Goal: Task Accomplishment & Management: Manage account settings

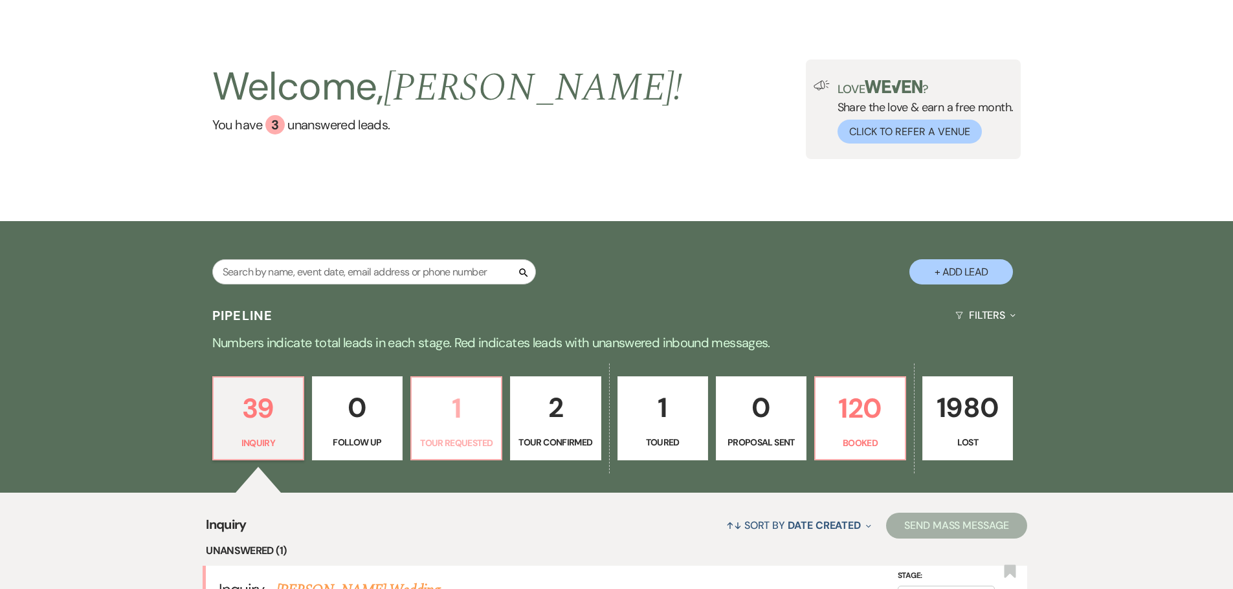
scroll to position [65, 0]
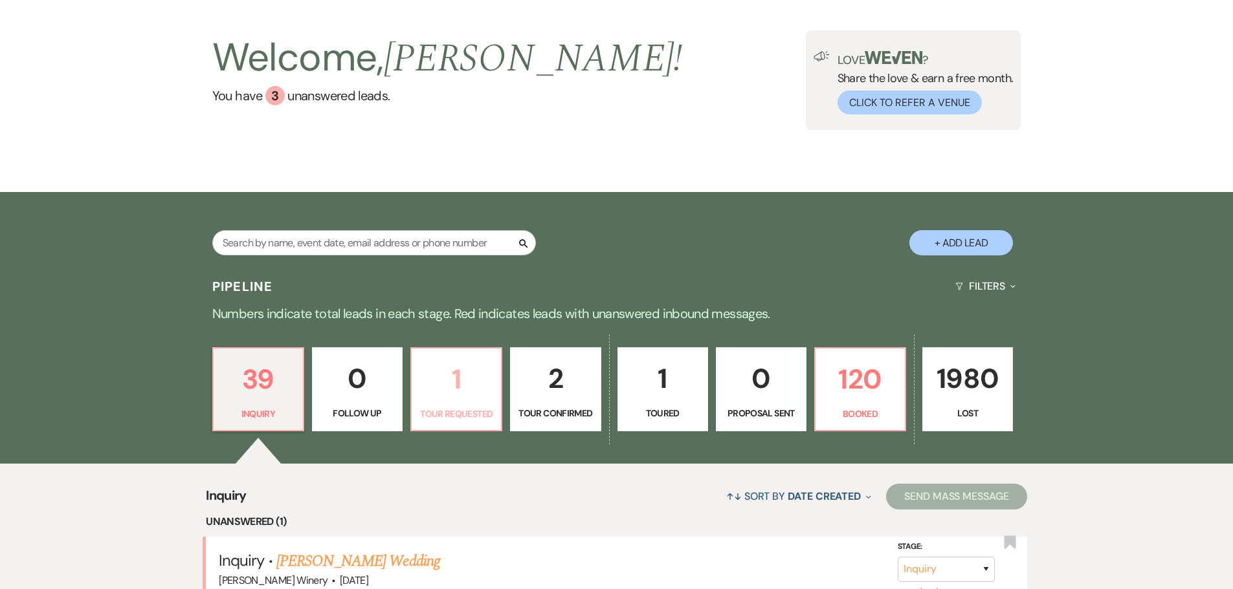
click at [487, 399] on p "1" at bounding box center [456, 379] width 74 height 43
select select "2"
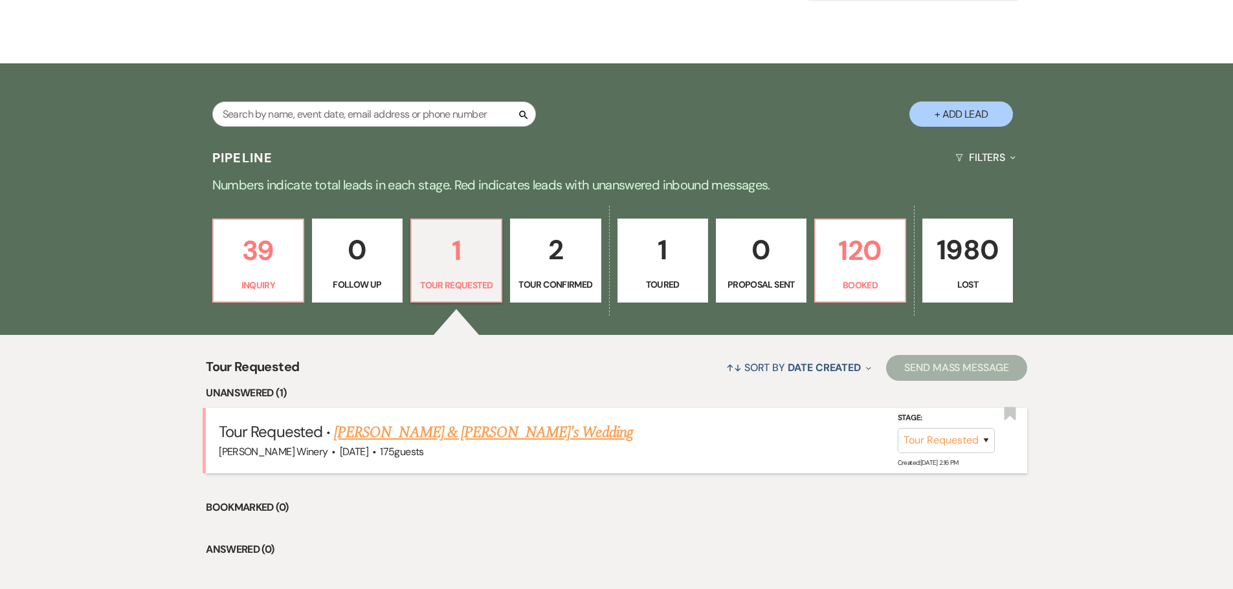
scroll to position [194, 0]
click at [439, 430] on link "[PERSON_NAME] & [PERSON_NAME]'s Wedding" at bounding box center [483, 432] width 299 height 23
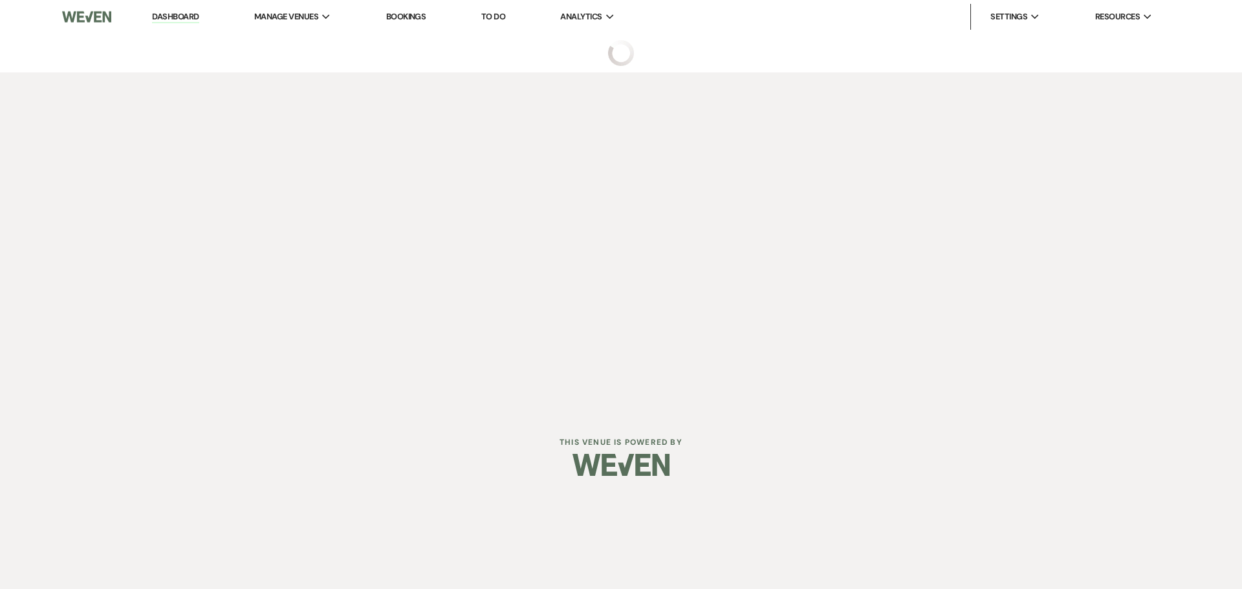
select select "2"
select select "5"
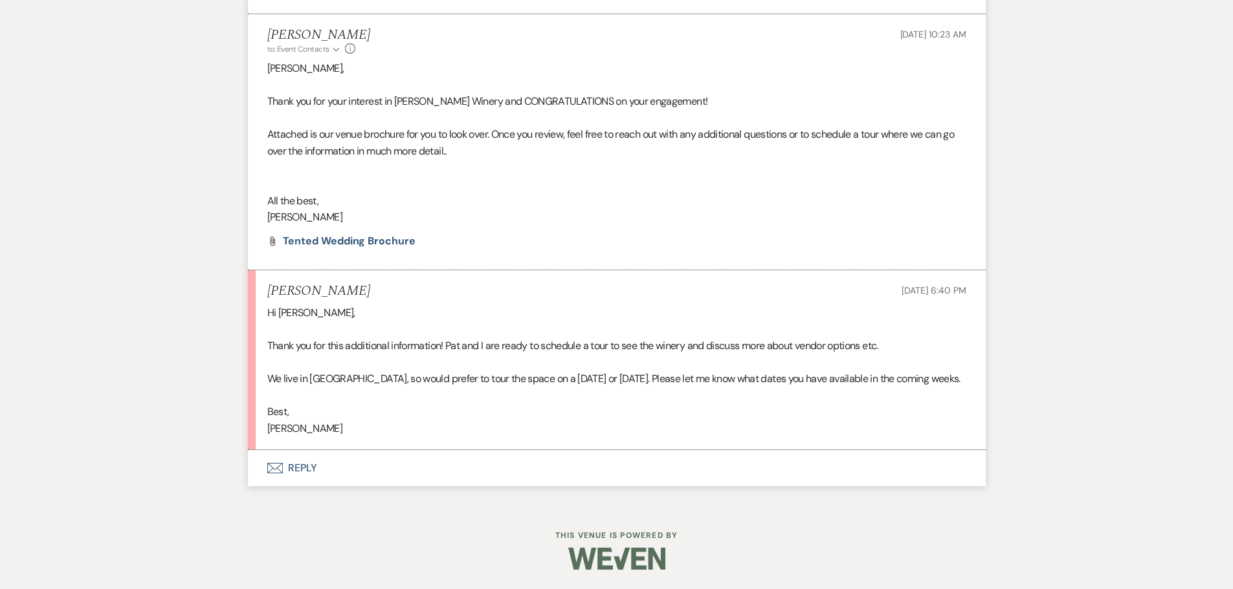
scroll to position [755, 0]
click at [312, 470] on button "Envelope Reply" at bounding box center [617, 468] width 738 height 36
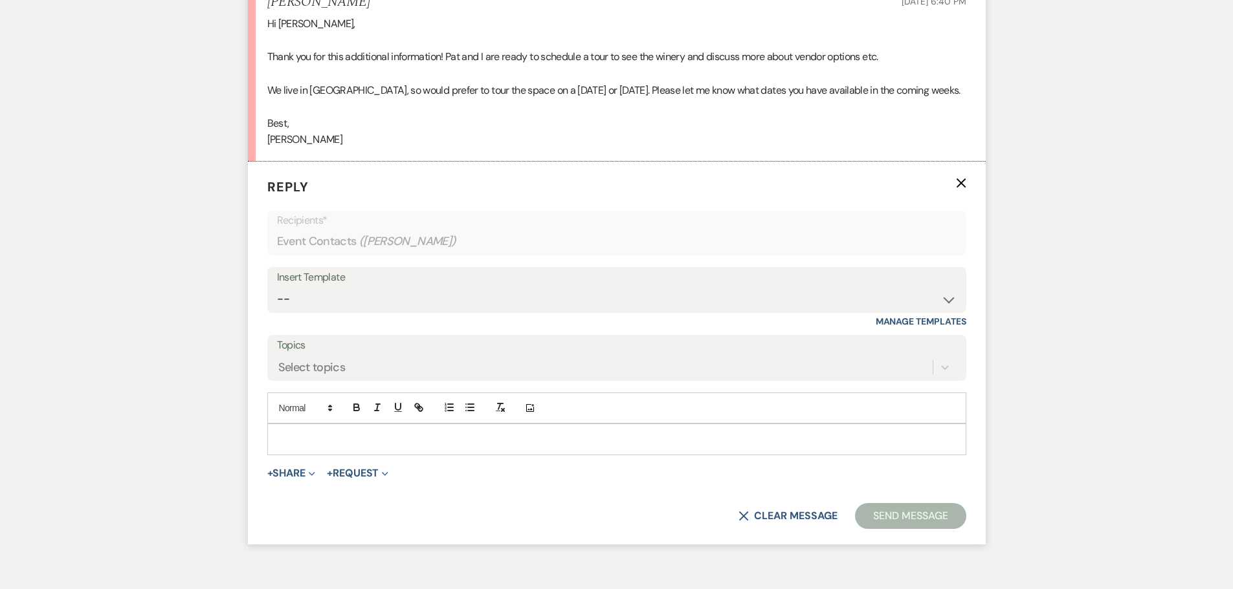
scroll to position [1066, 0]
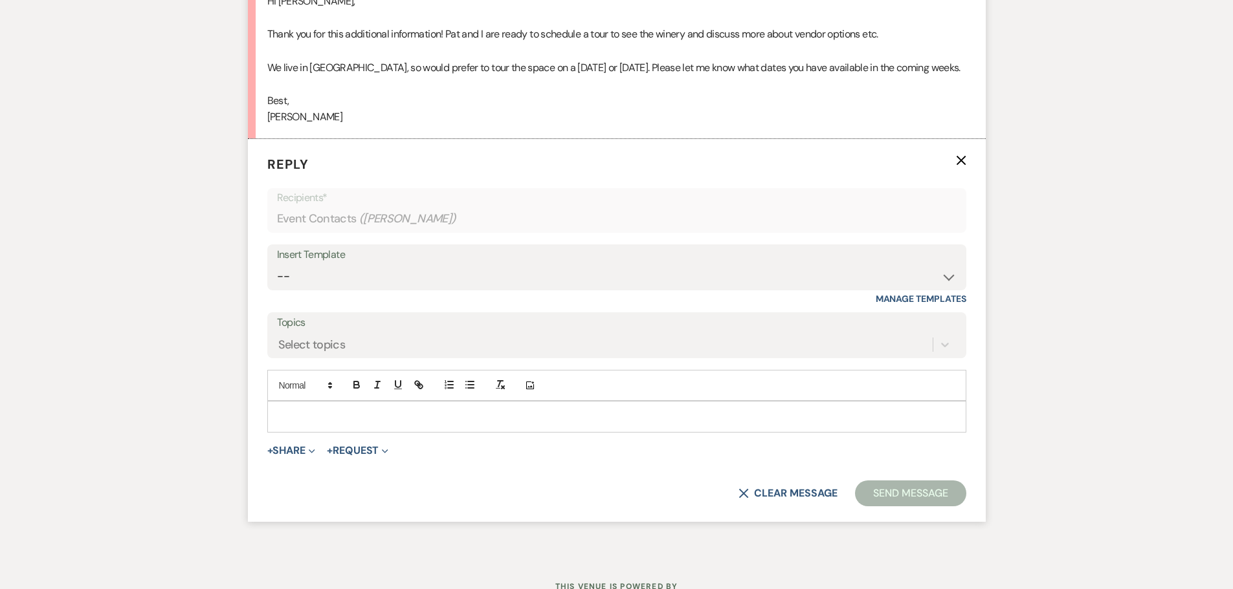
click at [327, 418] on p at bounding box center [617, 417] width 678 height 14
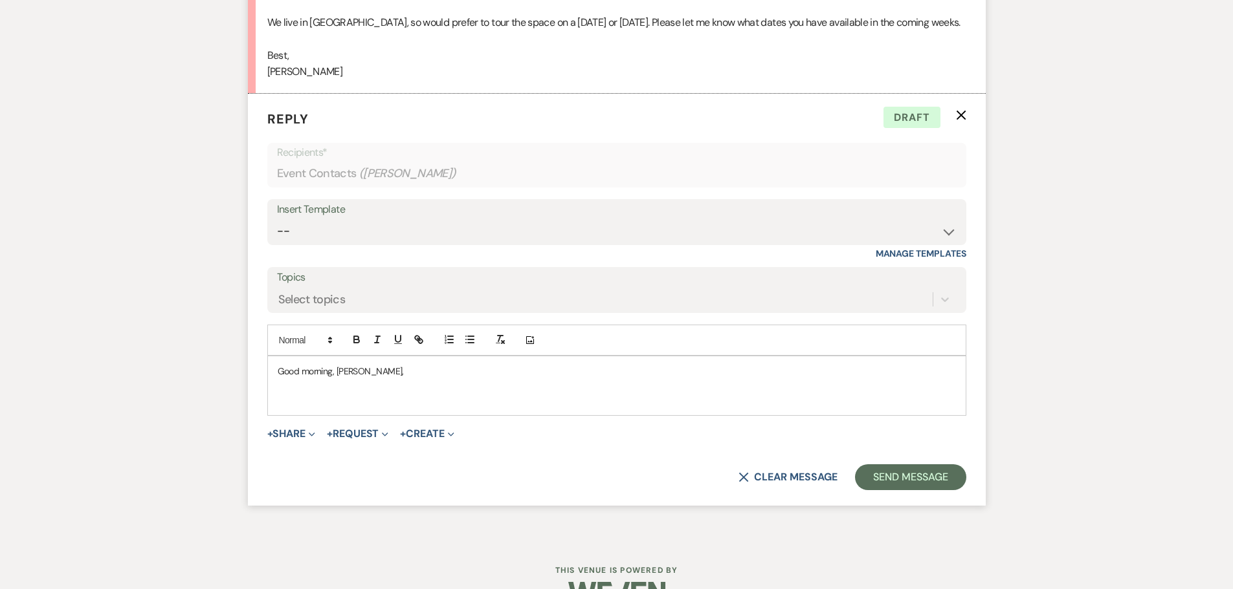
scroll to position [1131, 0]
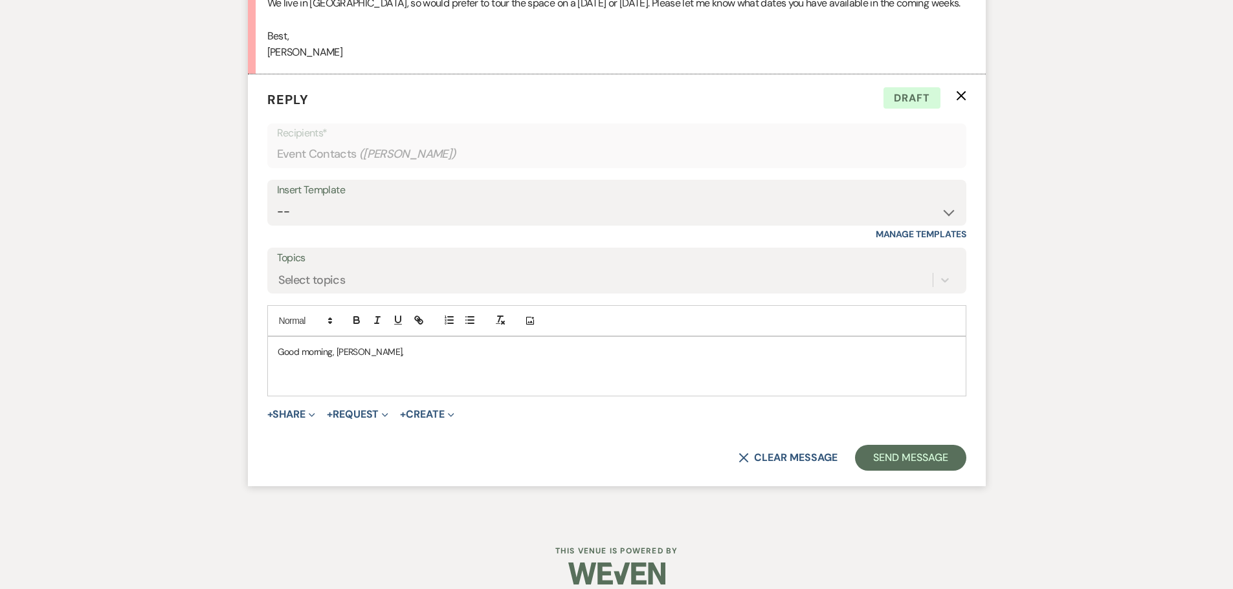
click at [281, 384] on p at bounding box center [617, 381] width 678 height 14
click at [568, 386] on p "I'd be happy to give you a tour on a weekend. I am available [DATE] 10" at bounding box center [617, 381] width 678 height 14
click at [620, 384] on p "I'd be happy to give you a tour on a weekend. I am available [DATE][DATE] 10:00…" at bounding box center [617, 381] width 678 height 14
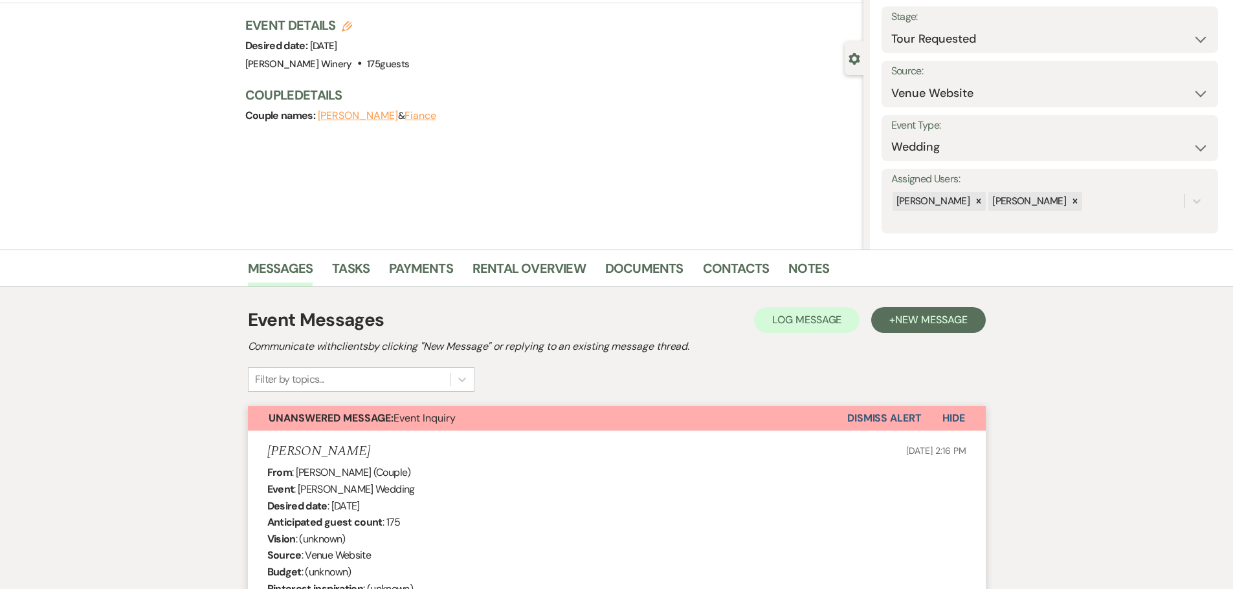
scroll to position [0, 0]
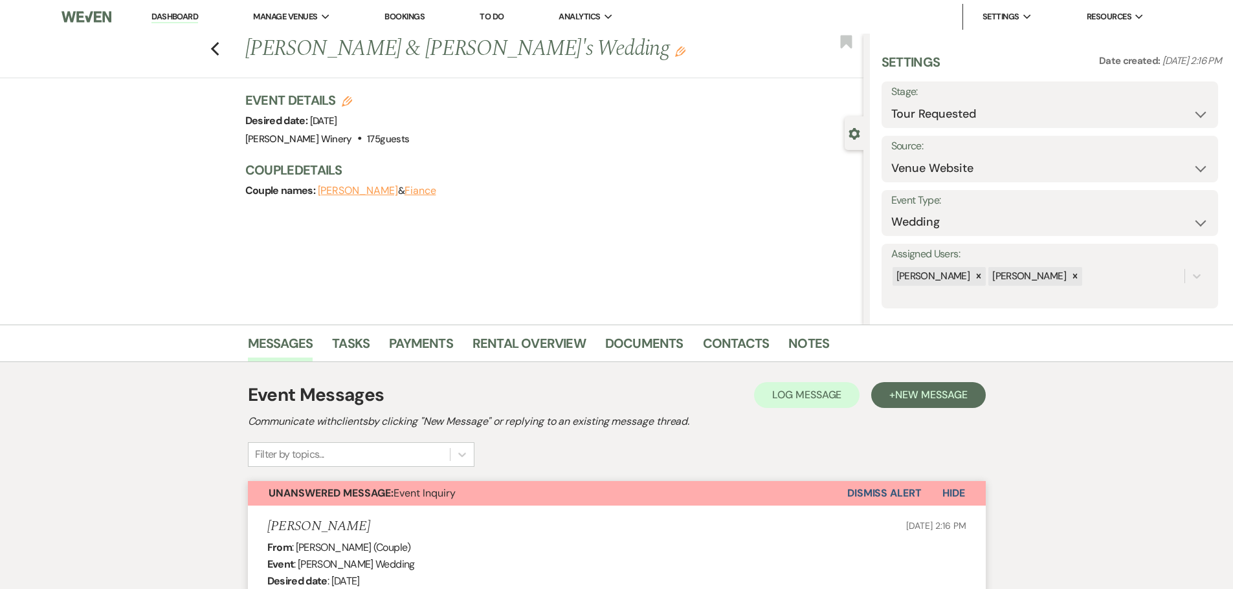
click at [170, 10] on li "Dashboard" at bounding box center [175, 17] width 60 height 26
click at [181, 16] on link "Dashboard" at bounding box center [174, 17] width 47 height 12
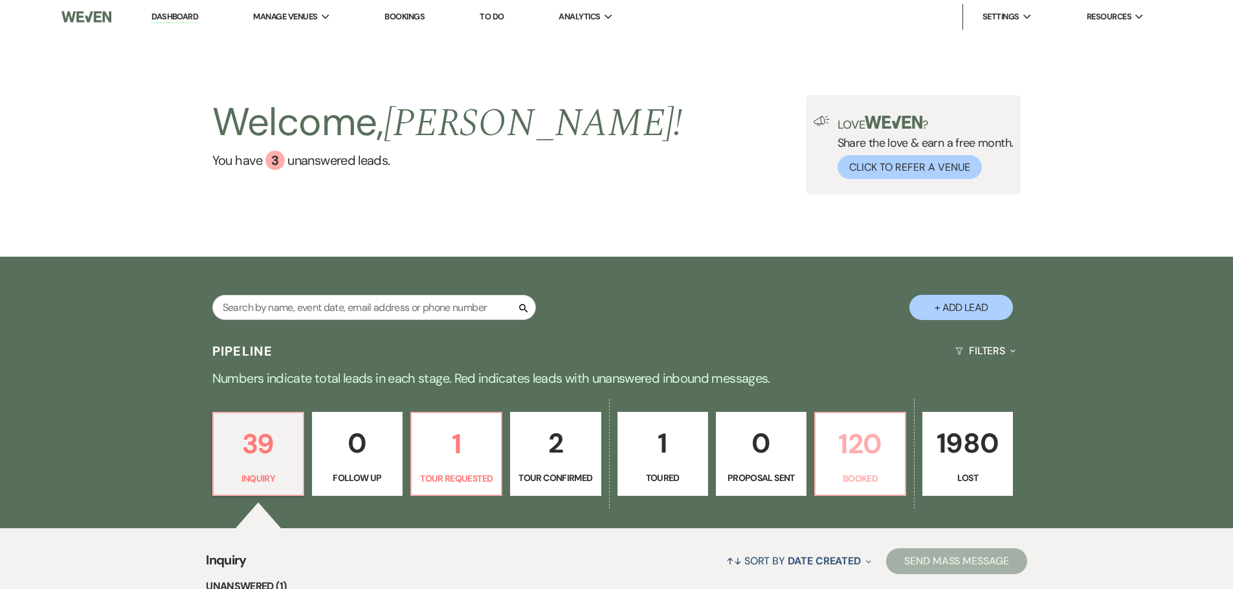
click at [882, 462] on p "120" at bounding box center [860, 443] width 74 height 43
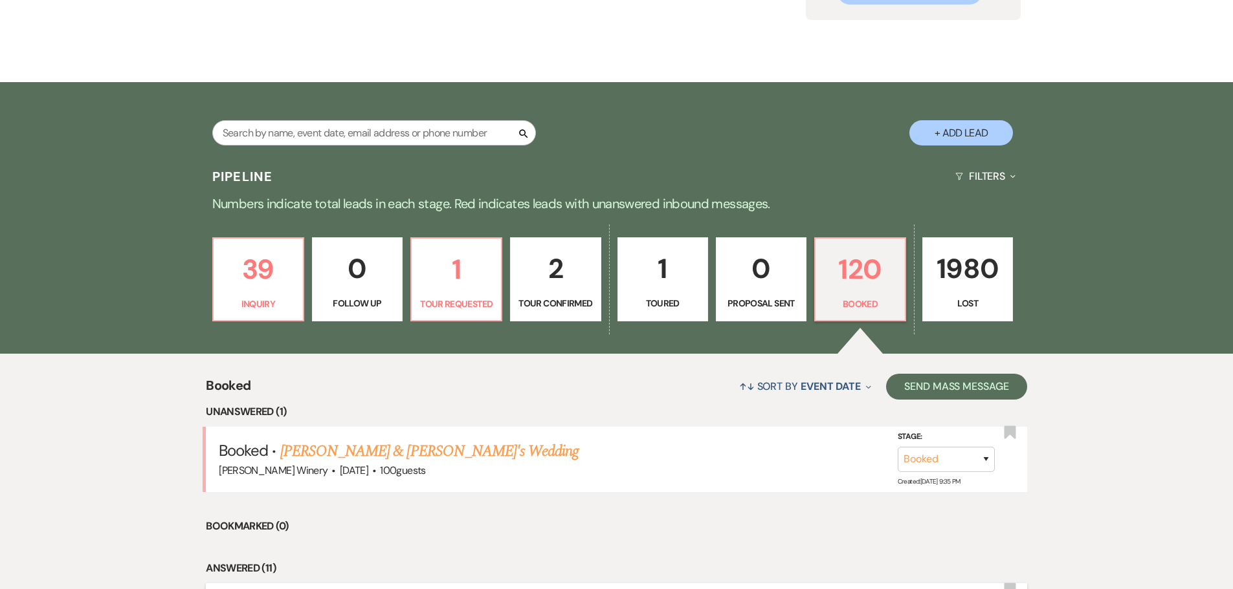
scroll to position [358, 0]
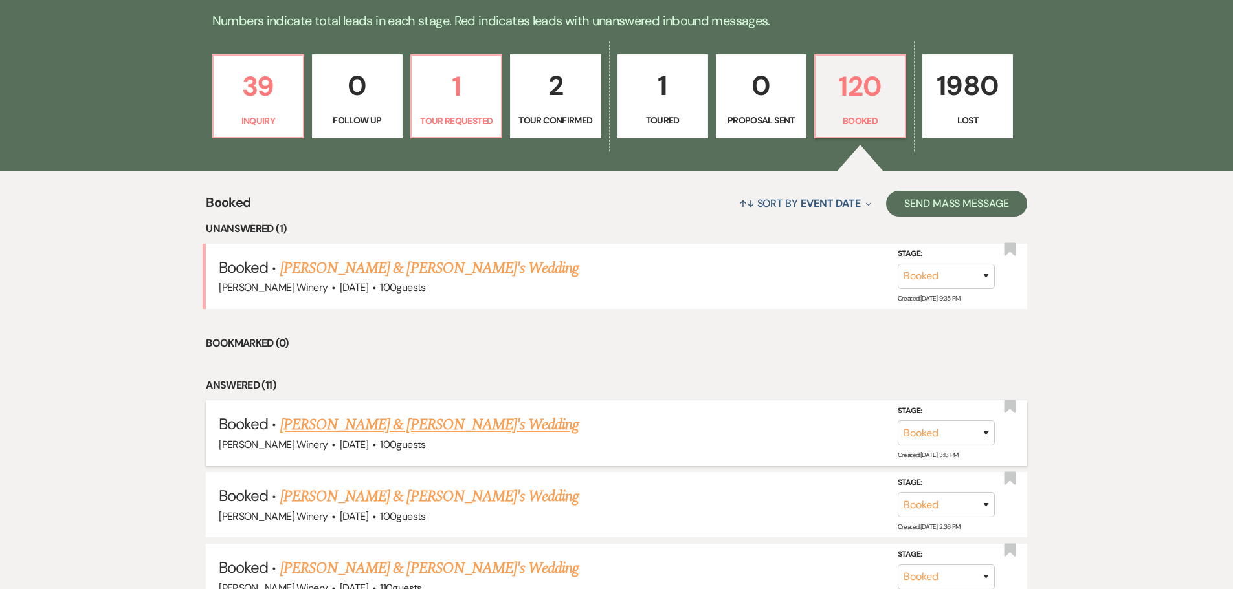
click at [353, 425] on link "[PERSON_NAME] & [PERSON_NAME]'s Wedding" at bounding box center [429, 424] width 299 height 23
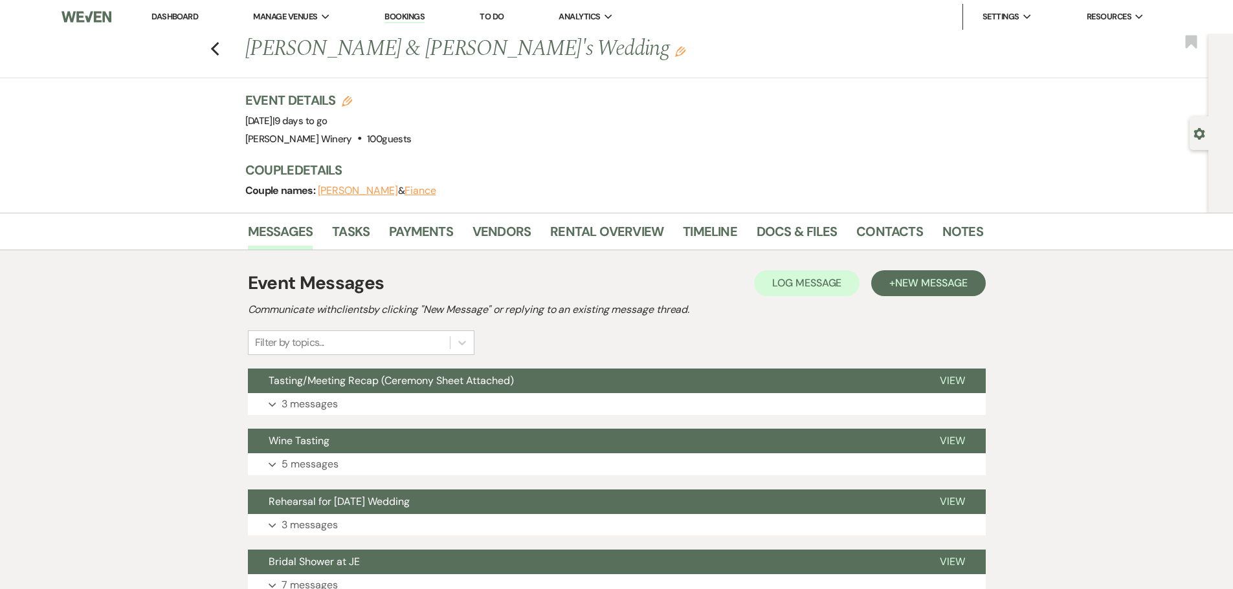
scroll to position [323, 0]
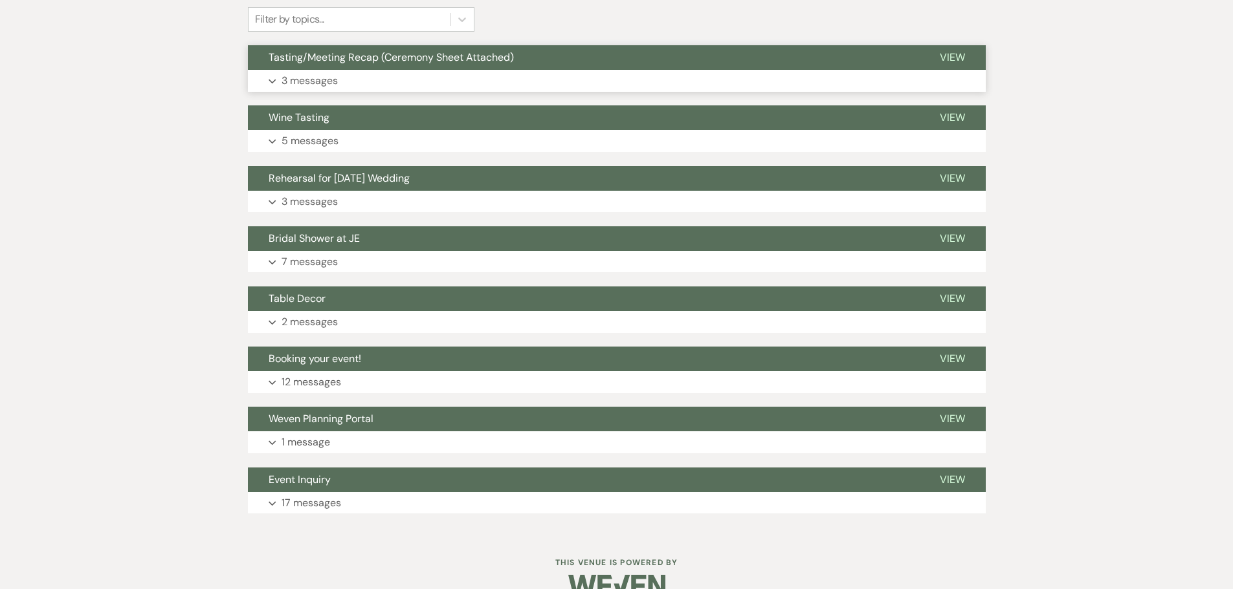
click at [347, 78] on button "Expand 3 messages" at bounding box center [617, 81] width 738 height 22
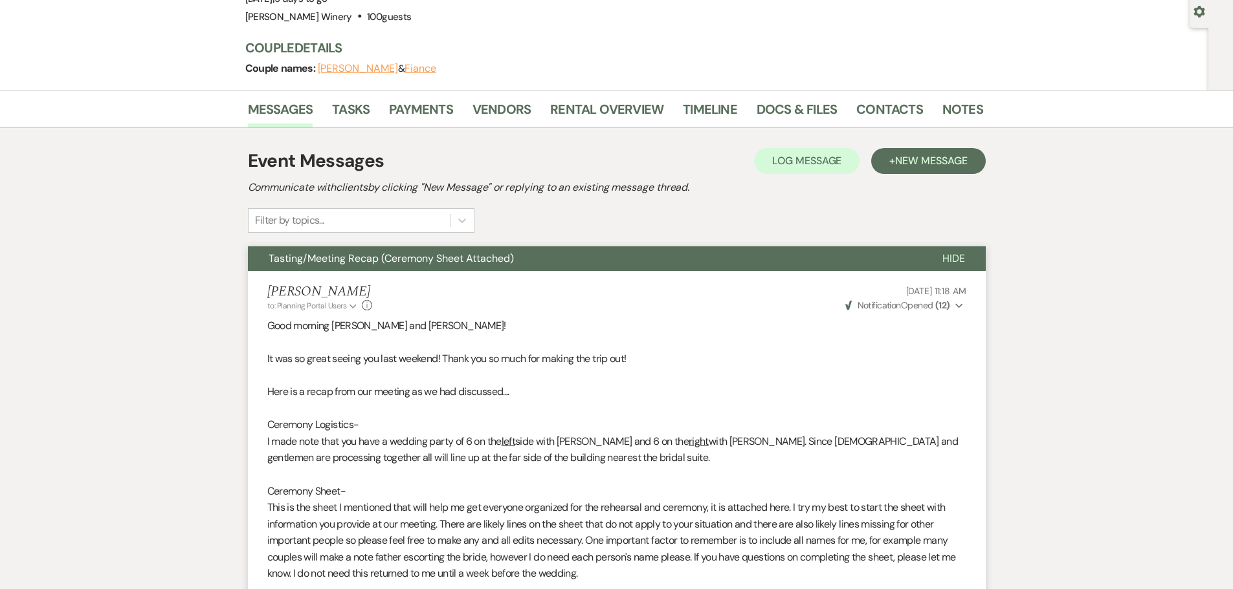
scroll to position [0, 0]
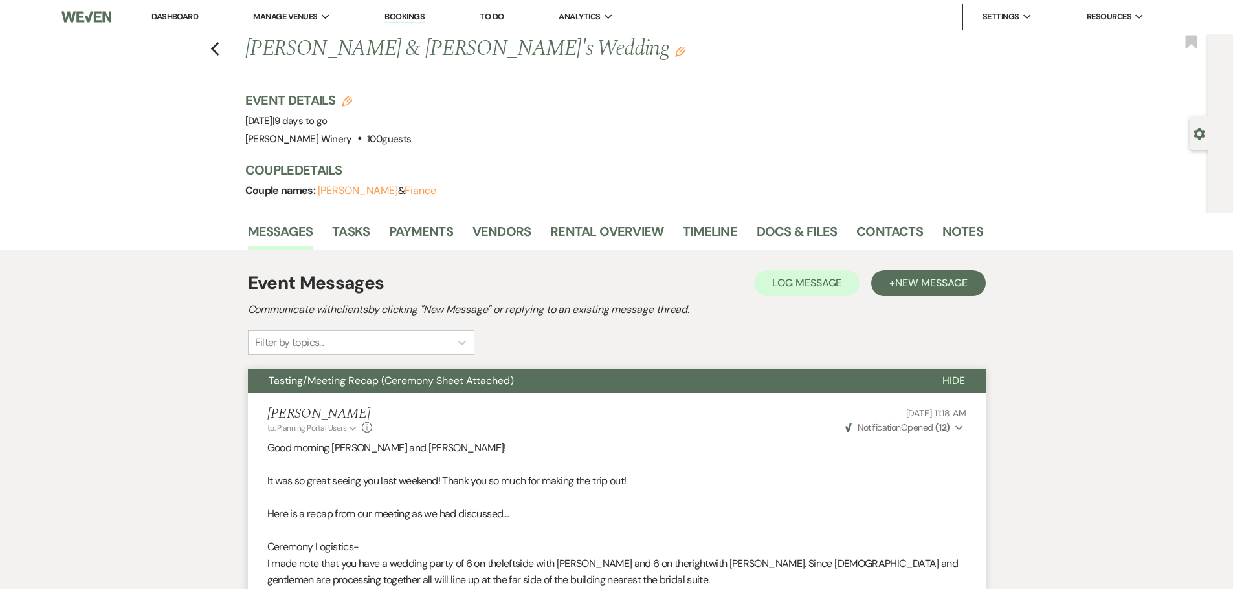
click at [166, 20] on link "Dashboard" at bounding box center [174, 16] width 47 height 11
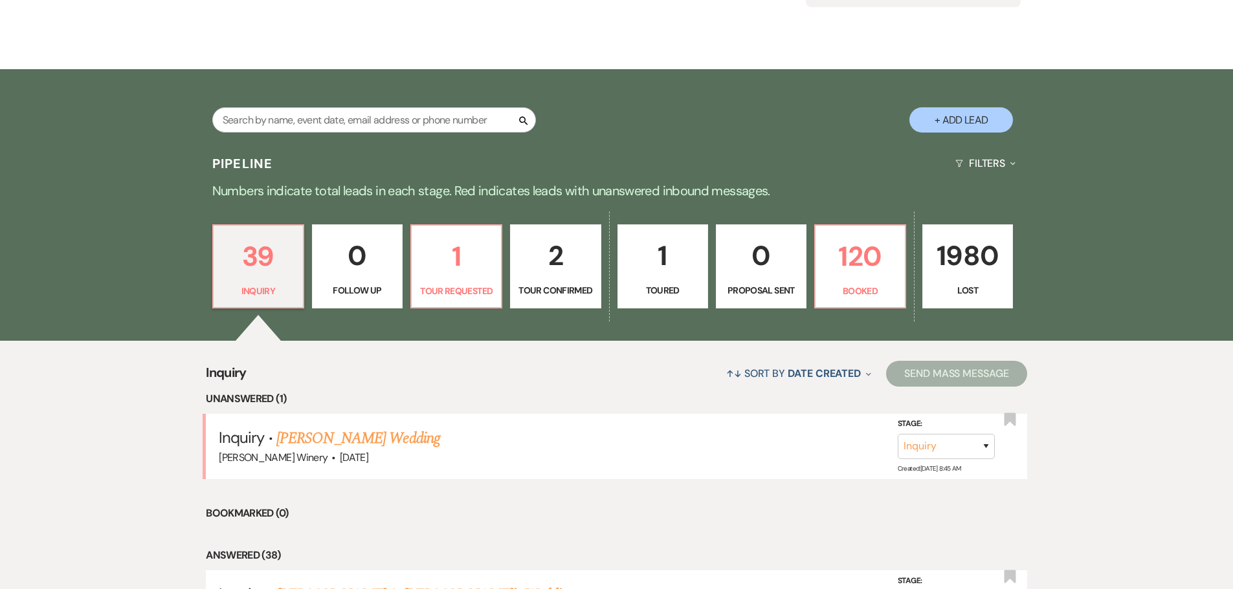
scroll to position [194, 0]
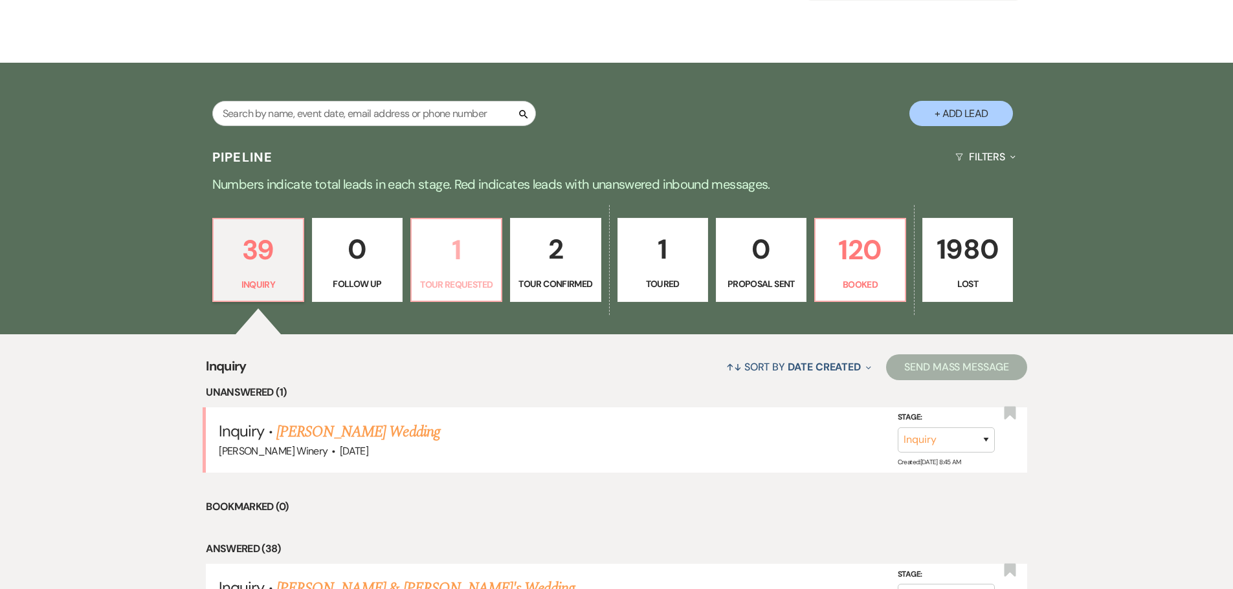
click at [488, 270] on p "1" at bounding box center [456, 249] width 74 height 43
select select "2"
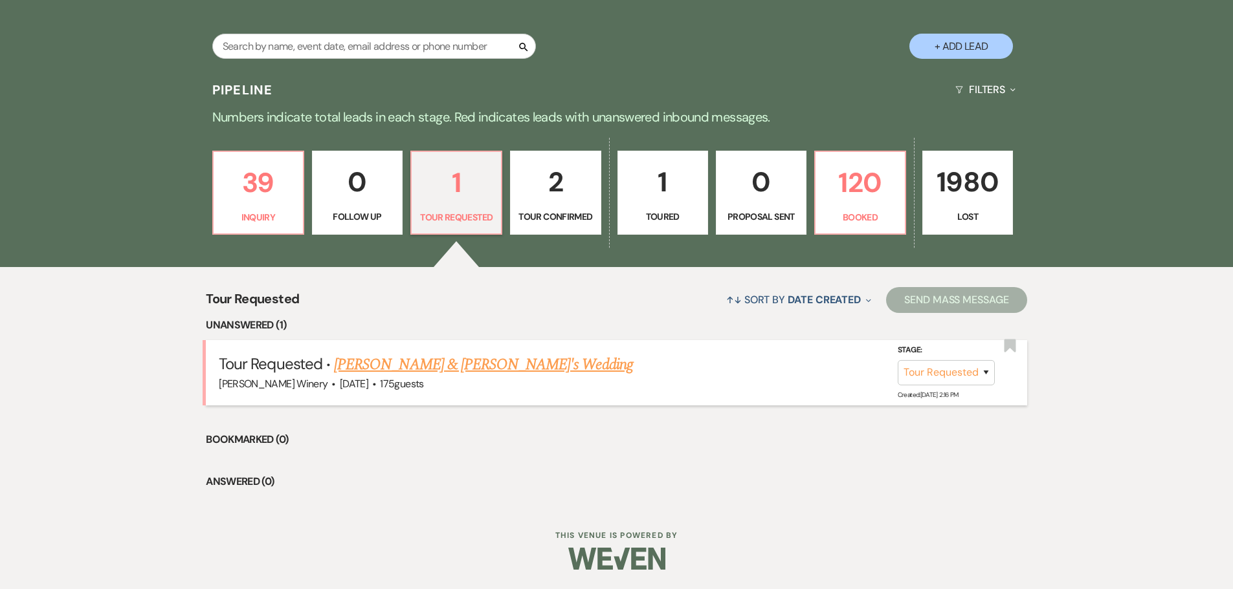
click at [441, 362] on link "[PERSON_NAME] & [PERSON_NAME]'s Wedding" at bounding box center [483, 364] width 299 height 23
select select "2"
select select "5"
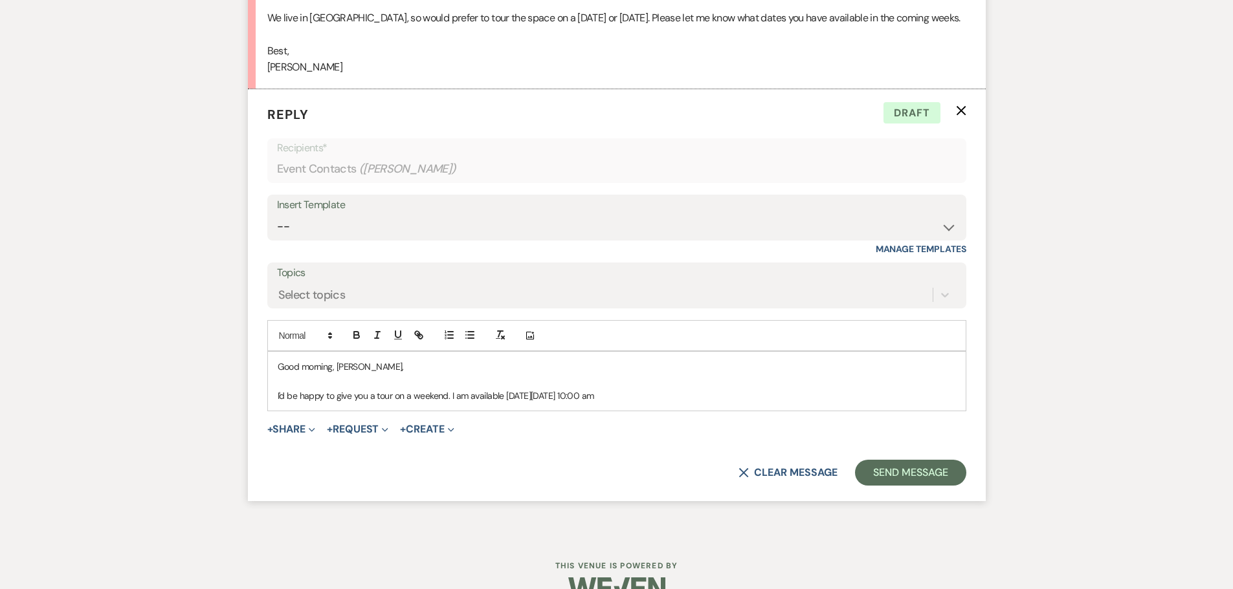
scroll to position [1117, 0]
drag, startPoint x: 631, startPoint y: 391, endPoint x: 683, endPoint y: 395, distance: 51.9
click at [631, 391] on p "I'd be happy to give you a tour on a weekend. I am available [DATE][DATE] 10:00…" at bounding box center [617, 395] width 678 height 14
click at [692, 400] on p "I'd be happy to give you a tour on a weekend. I am available [DATE][DATE] 10:00…" at bounding box center [617, 395] width 678 height 14
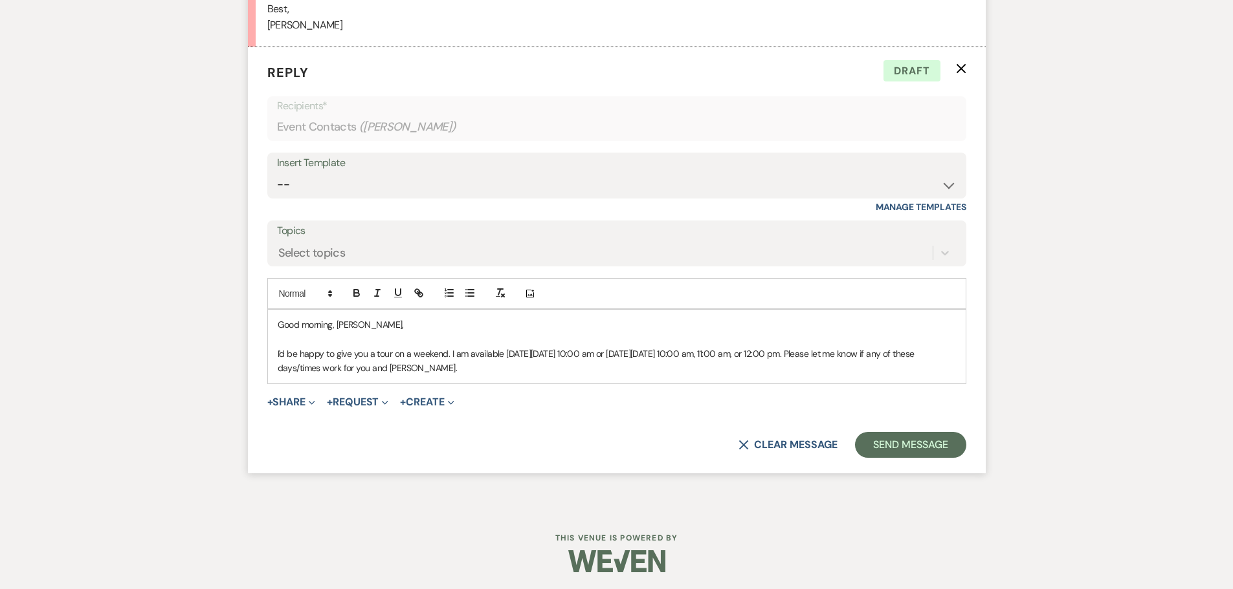
scroll to position [1161, 0]
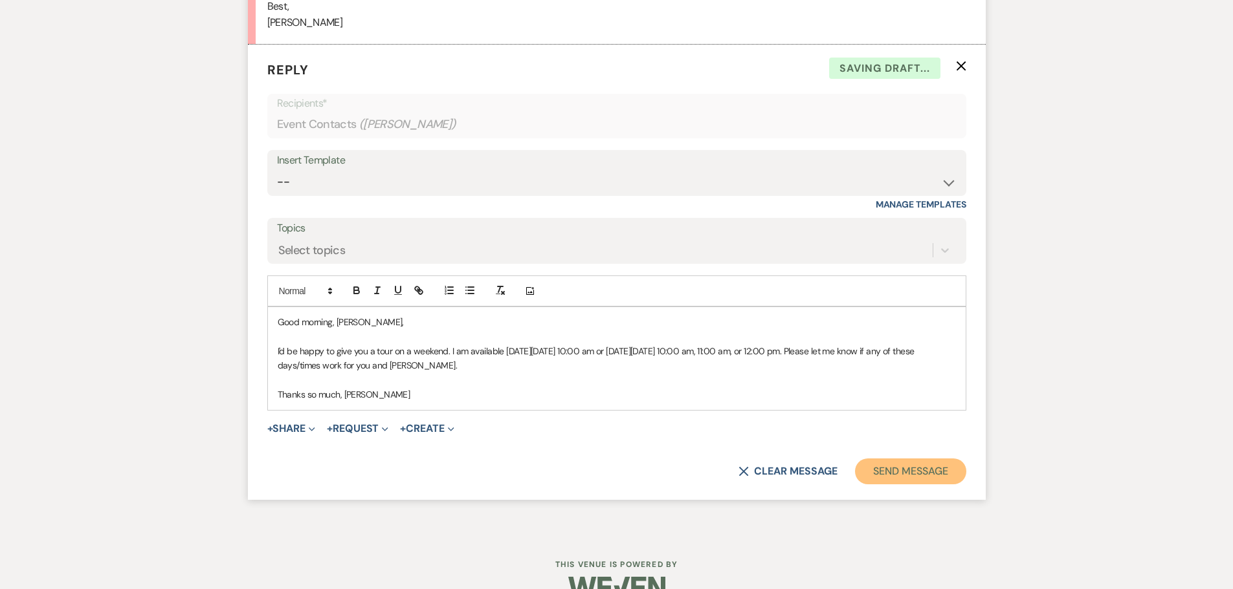
click at [894, 477] on button "Send Message" at bounding box center [910, 472] width 111 height 26
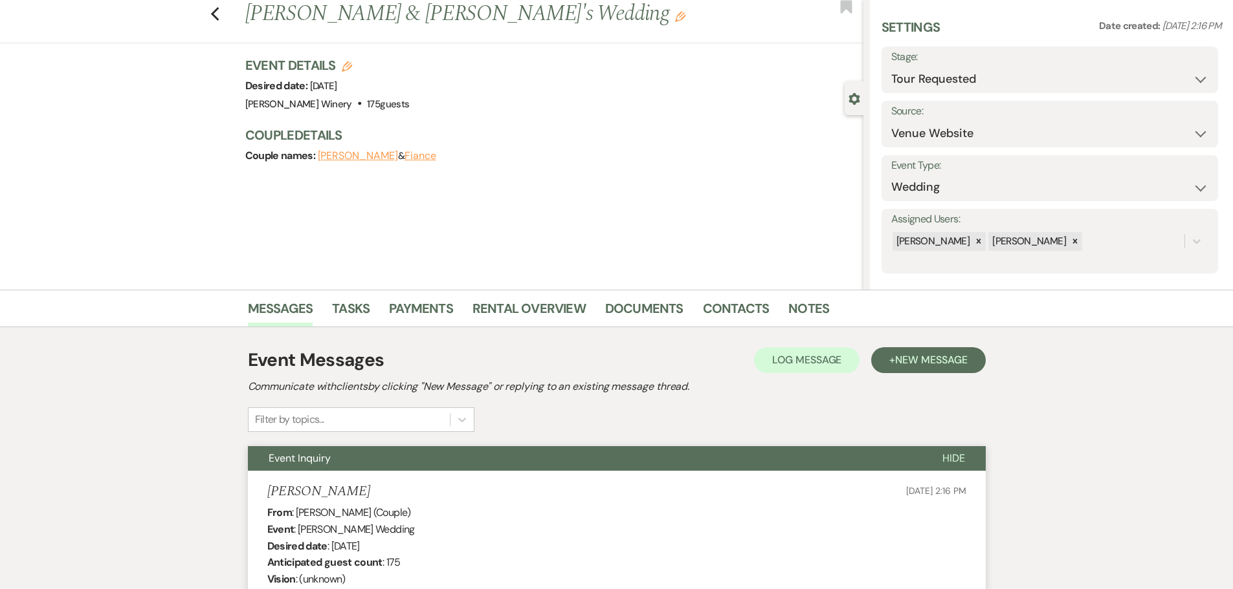
scroll to position [0, 0]
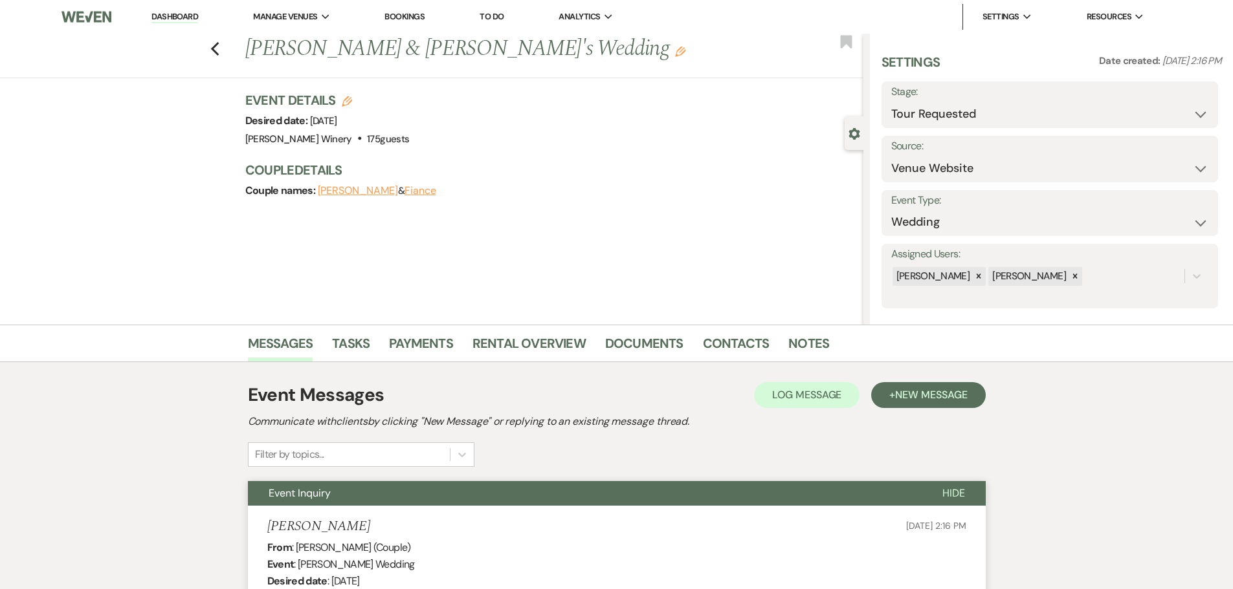
click at [166, 18] on link "Dashboard" at bounding box center [174, 17] width 47 height 12
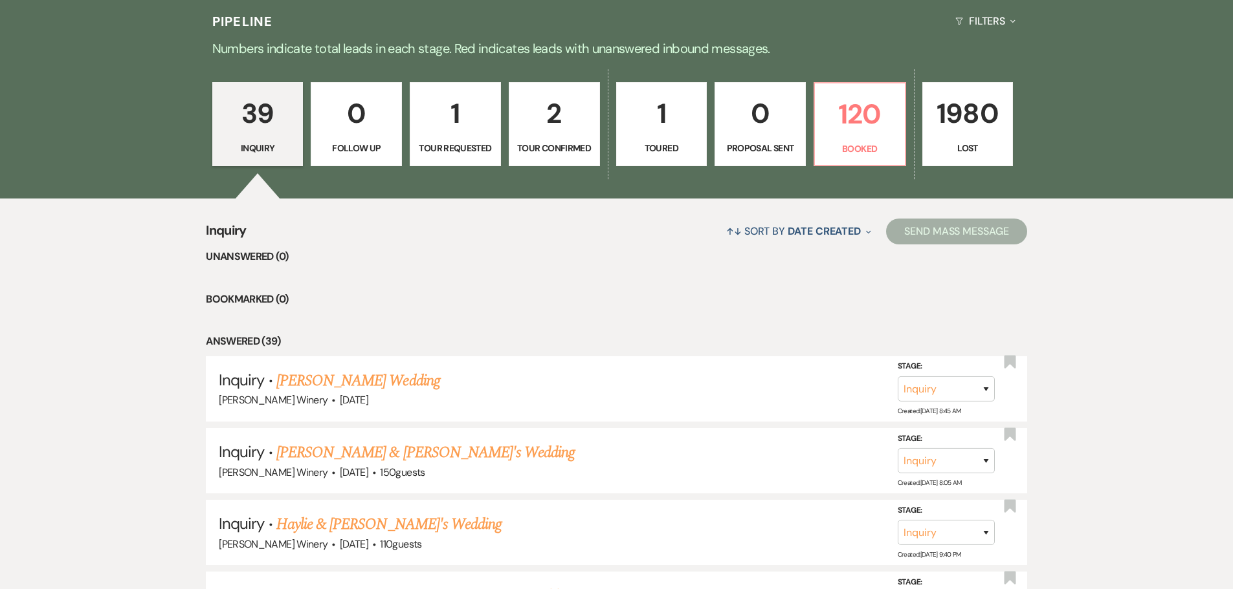
scroll to position [388, 0]
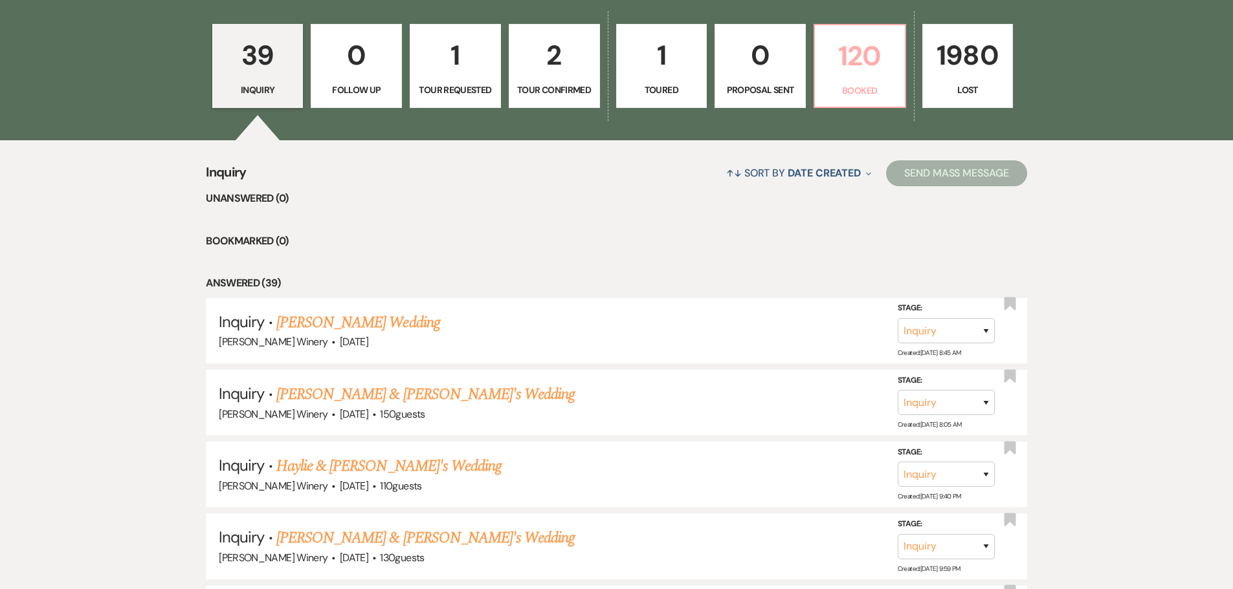
click at [882, 73] on p "120" at bounding box center [859, 55] width 74 height 43
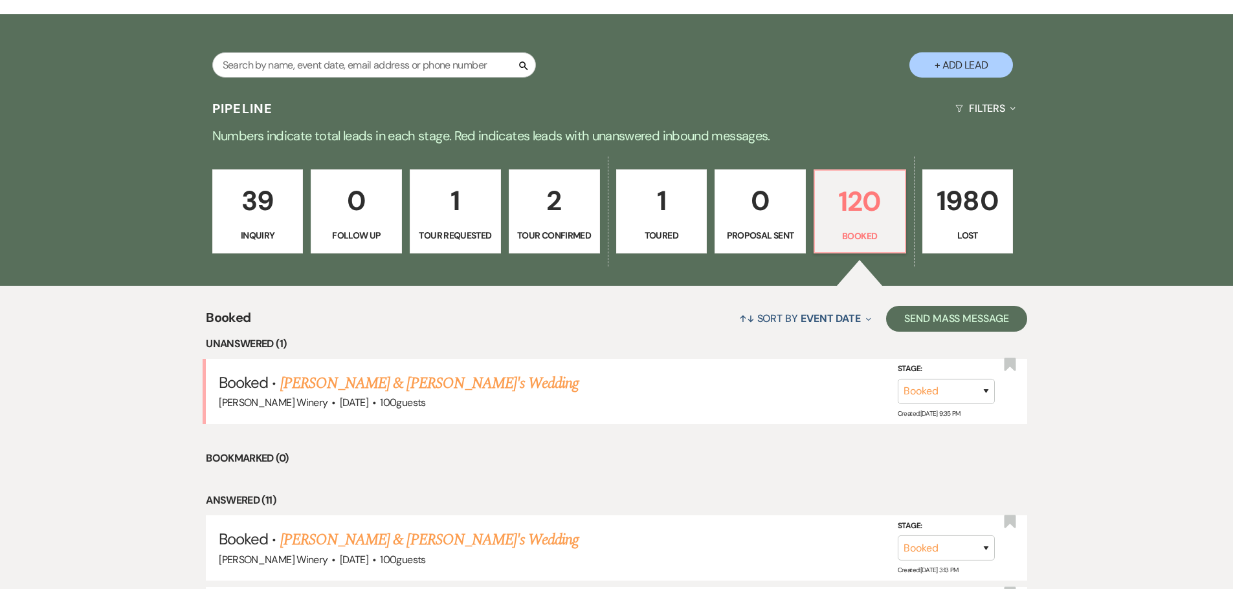
scroll to position [388, 0]
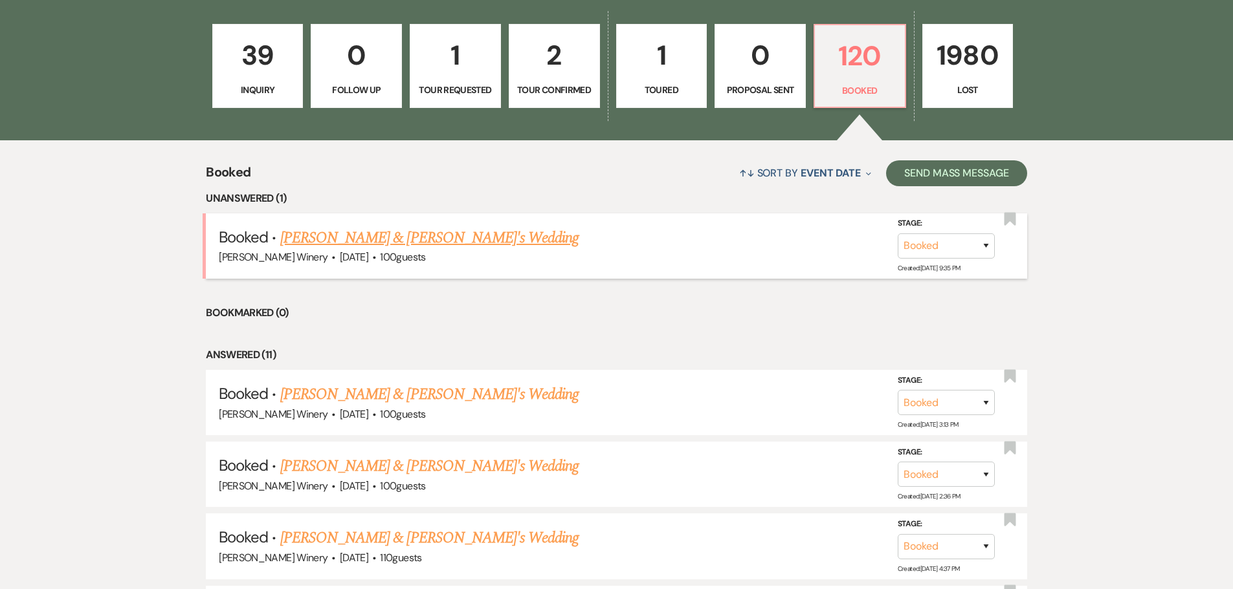
click at [399, 245] on link "[PERSON_NAME] & [PERSON_NAME]'s Wedding" at bounding box center [429, 237] width 299 height 23
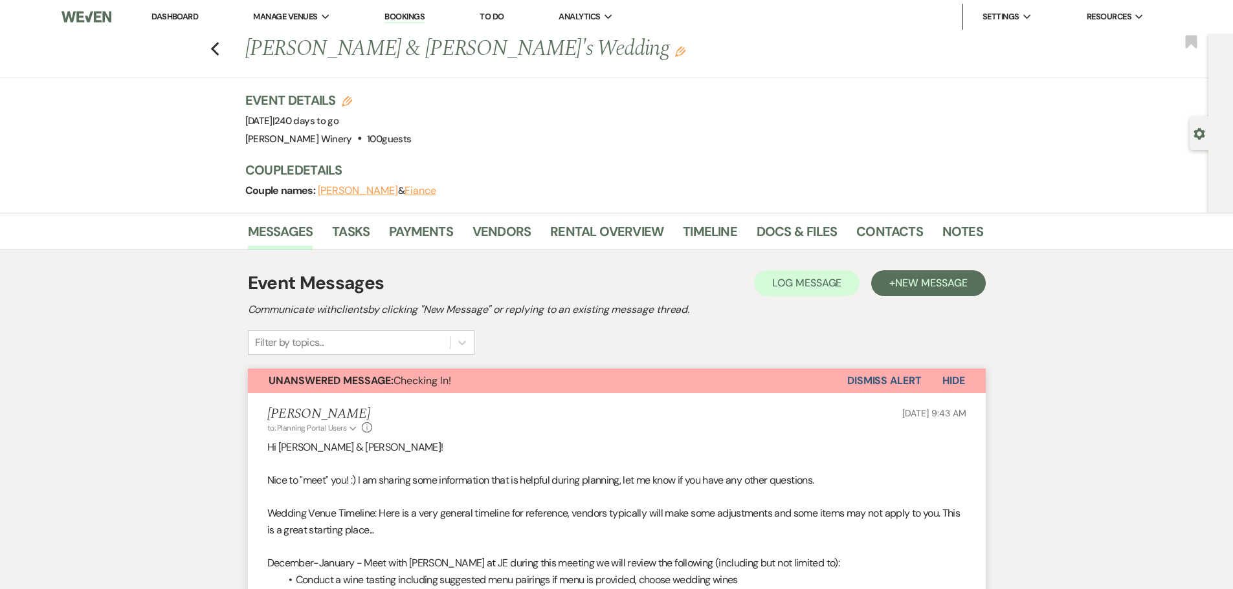
click at [897, 382] on button "Dismiss Alert" at bounding box center [884, 381] width 74 height 25
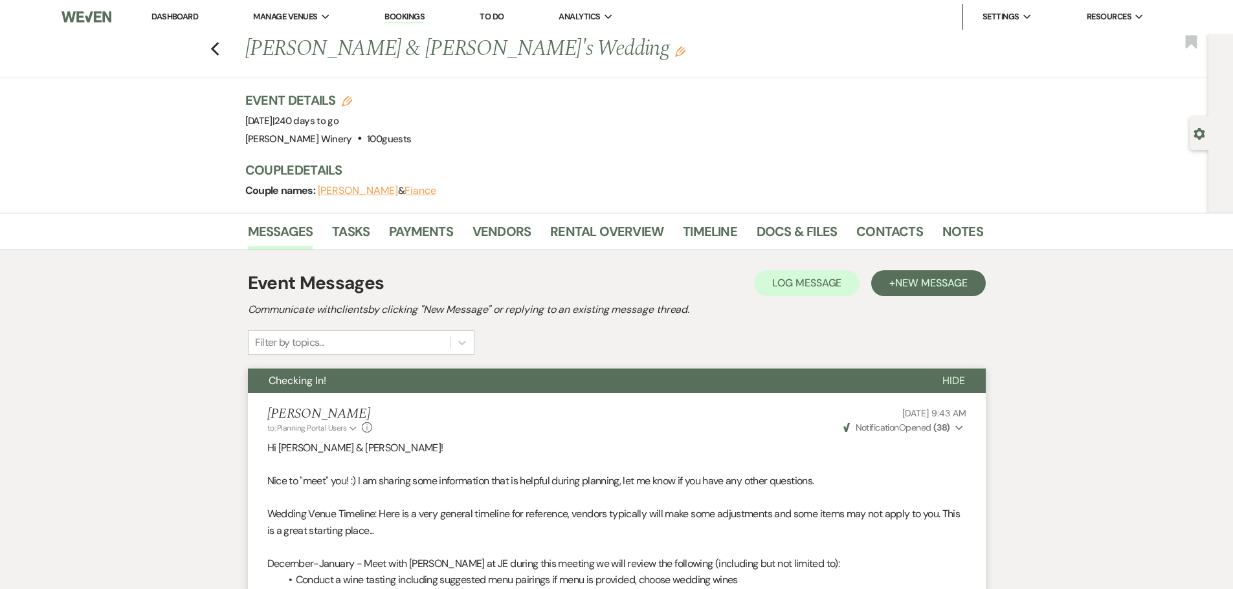
click at [161, 12] on link "Dashboard" at bounding box center [174, 16] width 47 height 11
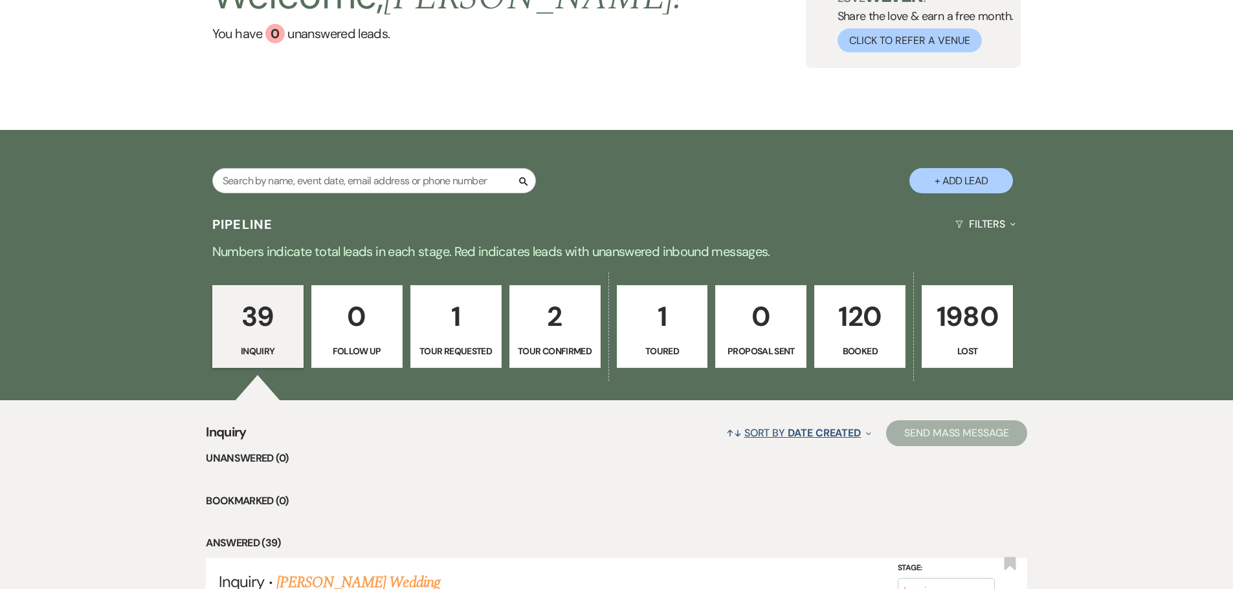
scroll to position [323, 0]
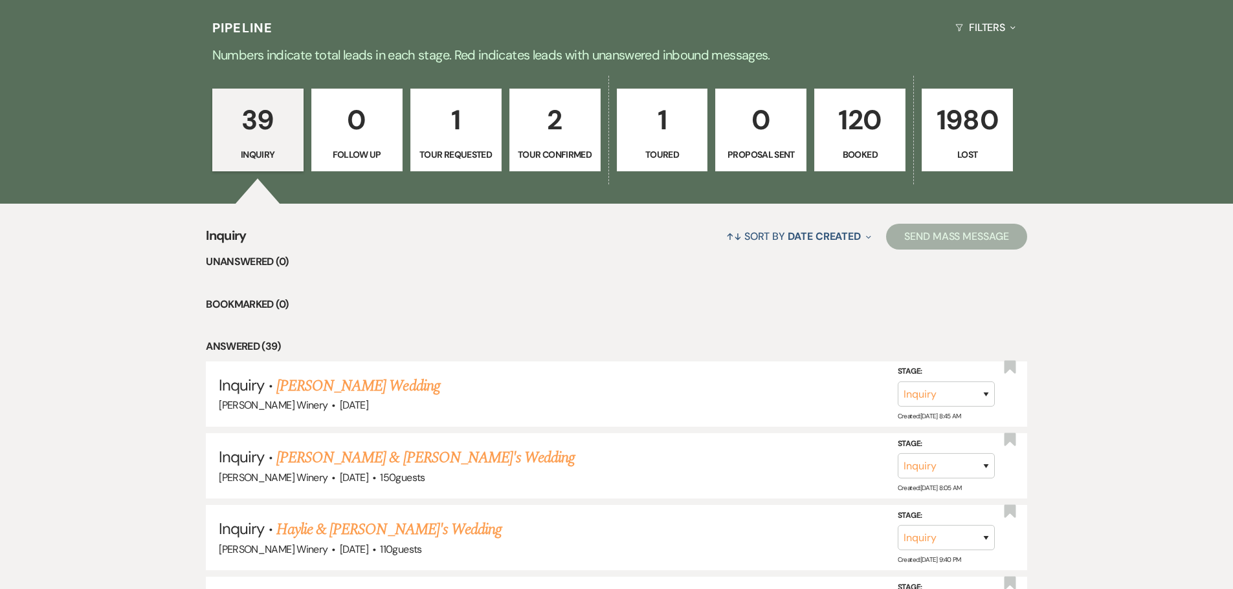
click at [866, 138] on p "120" at bounding box center [859, 119] width 74 height 43
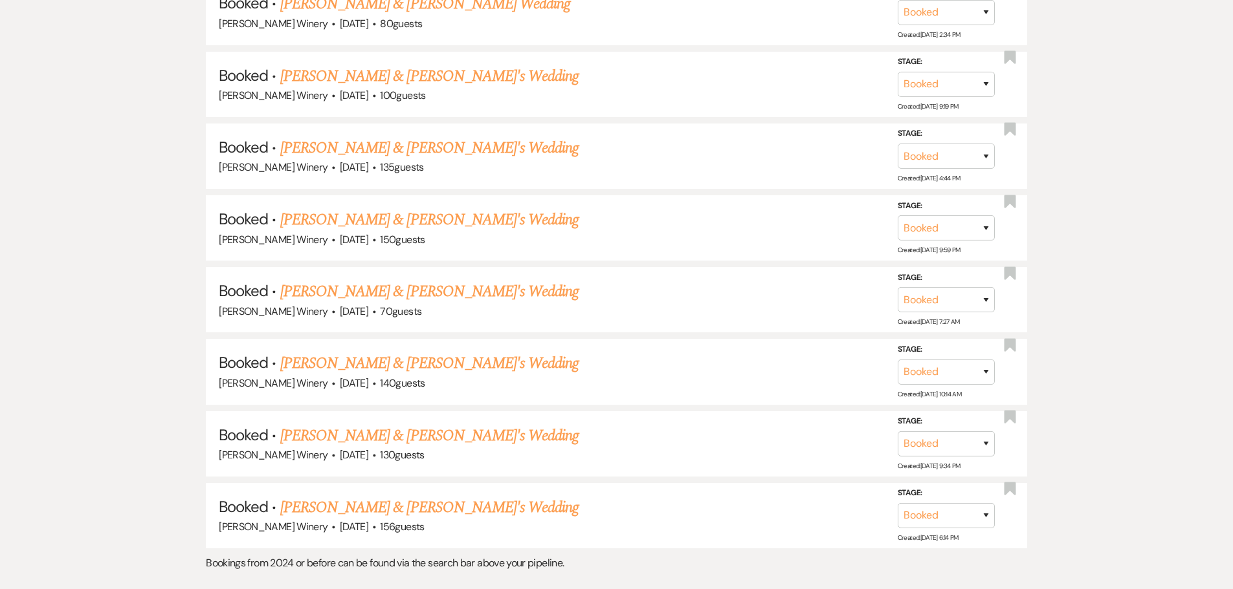
scroll to position [4089, 0]
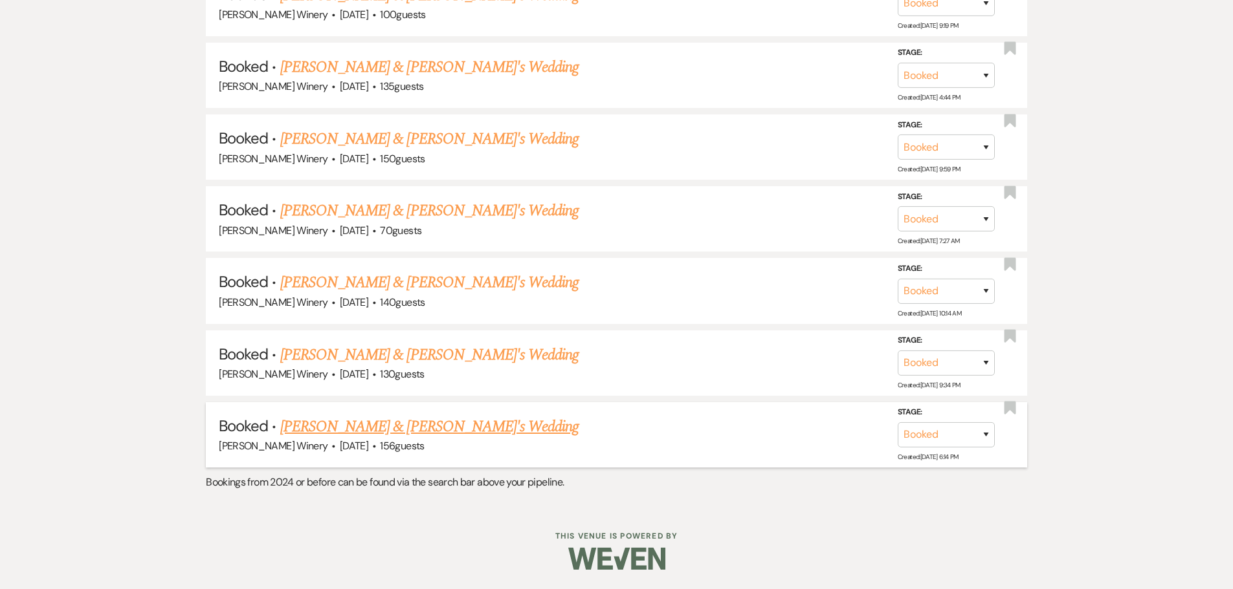
click at [413, 429] on link "[PERSON_NAME] & [PERSON_NAME]'s Wedding" at bounding box center [429, 426] width 299 height 23
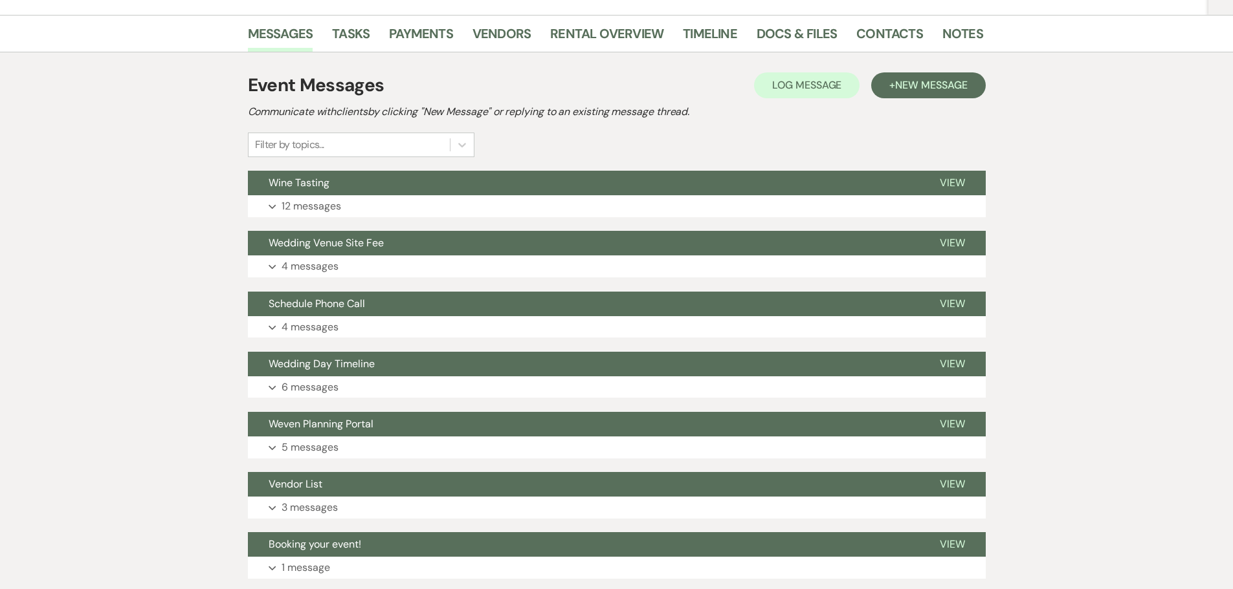
scroll to position [259, 0]
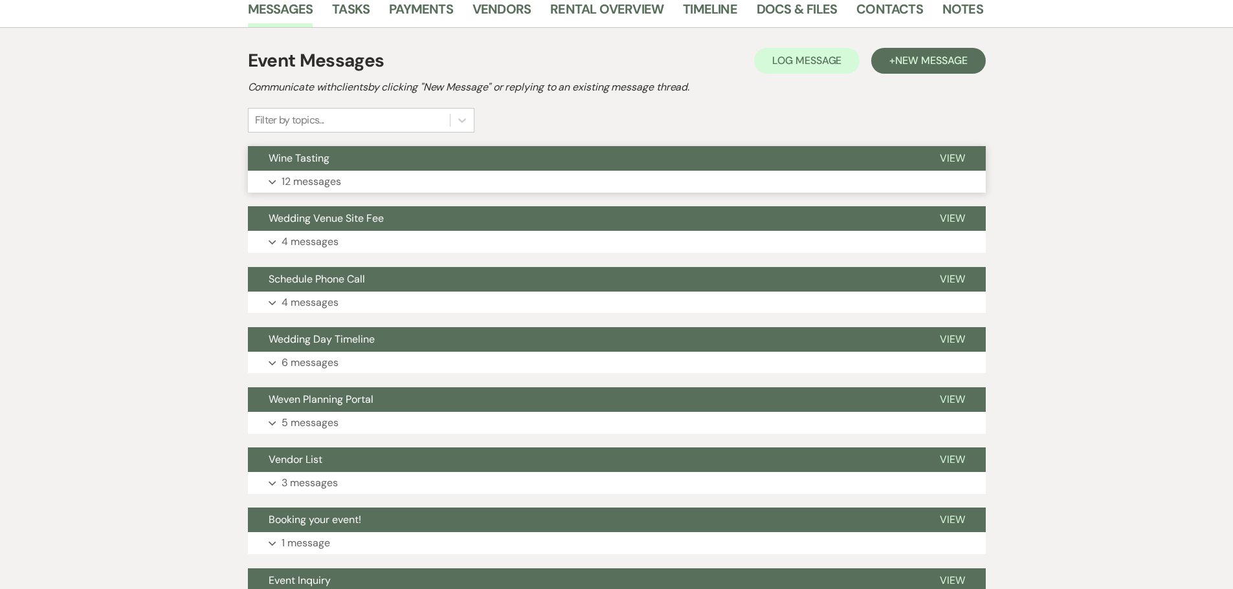
click at [303, 168] on button "Wine Tasting" at bounding box center [583, 158] width 671 height 25
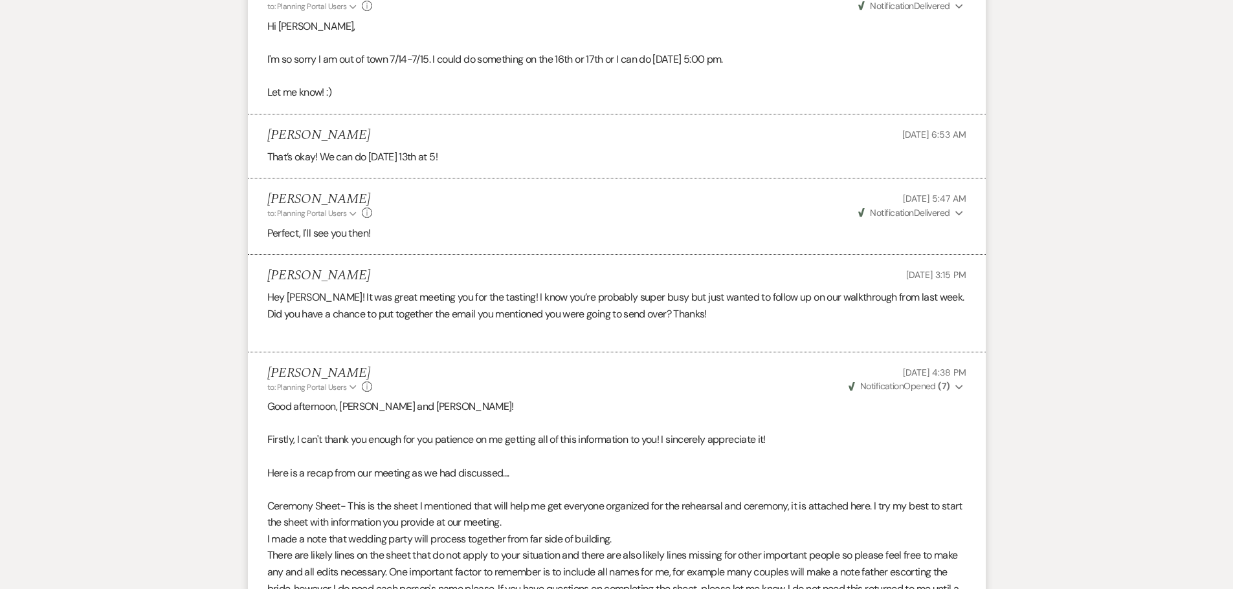
scroll to position [972, 0]
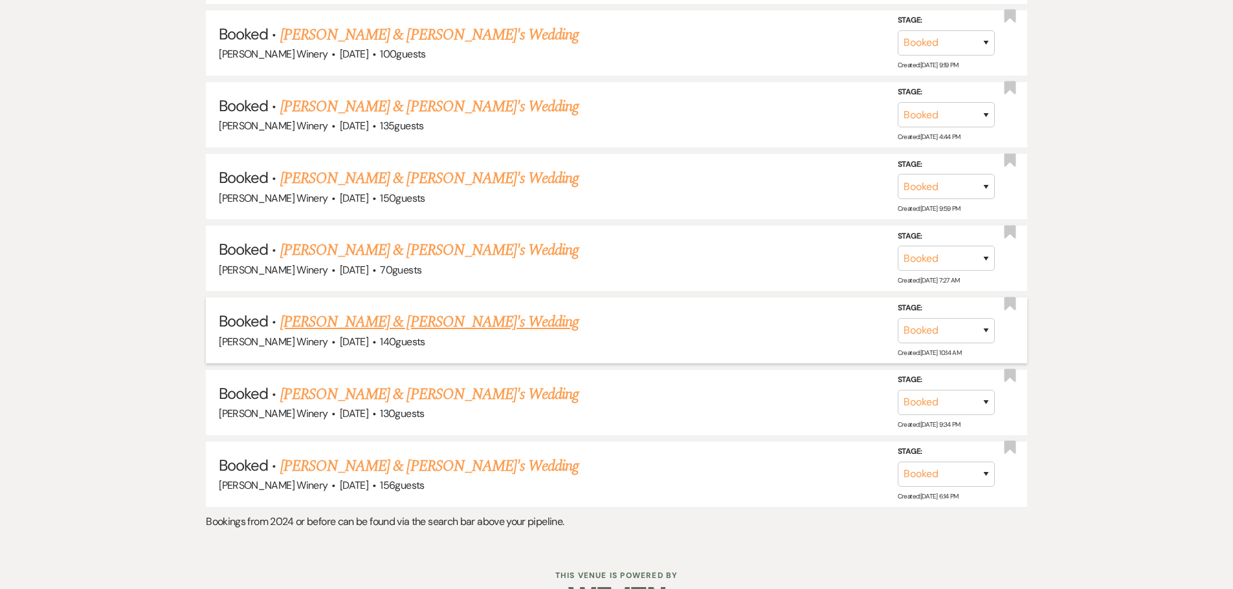
scroll to position [4073, 0]
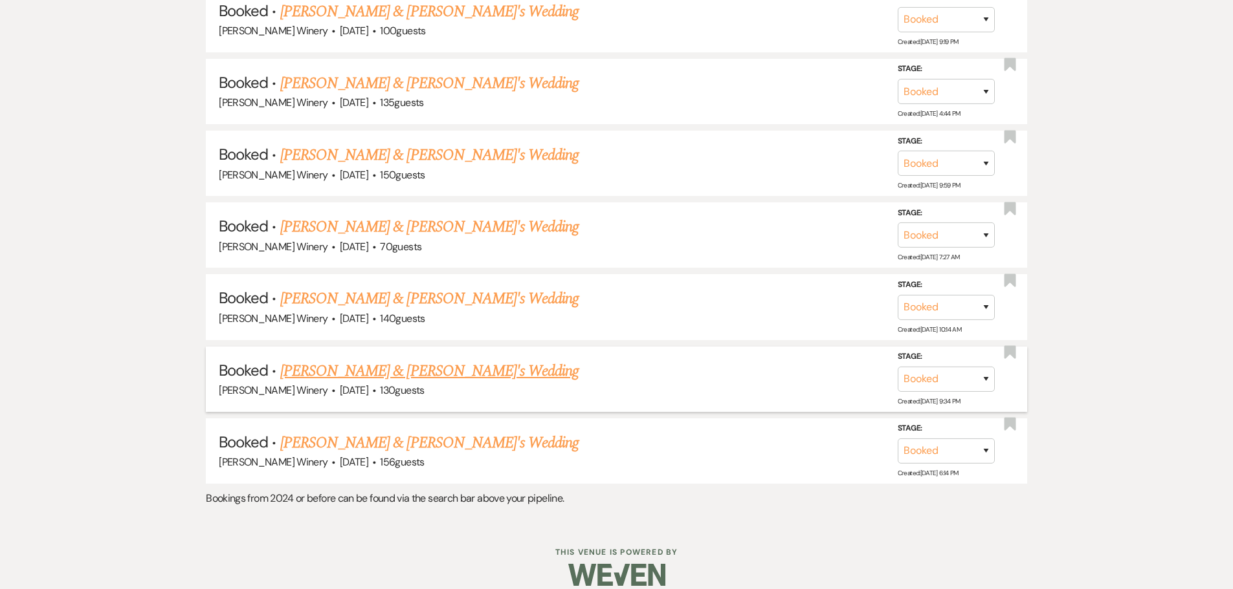
click at [407, 373] on link "[PERSON_NAME] & [PERSON_NAME]'s Wedding" at bounding box center [429, 371] width 299 height 23
